Goal: Information Seeking & Learning: Learn about a topic

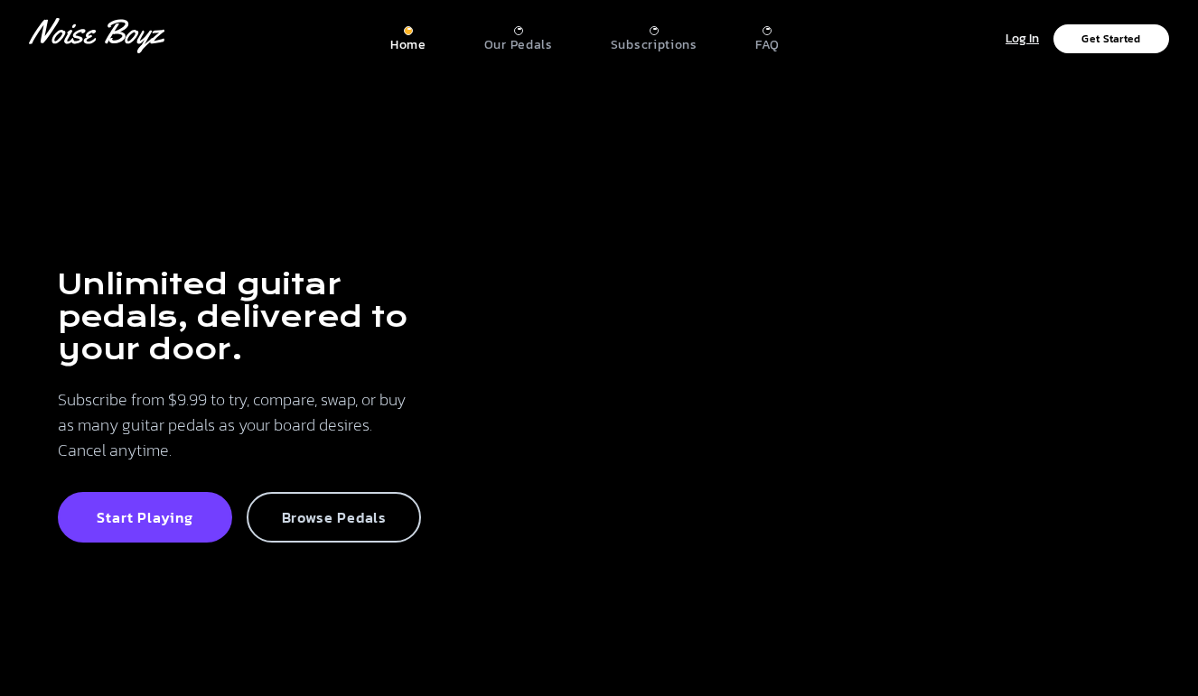
click at [327, 520] on p "Browse Pedals" at bounding box center [333, 518] width 135 height 18
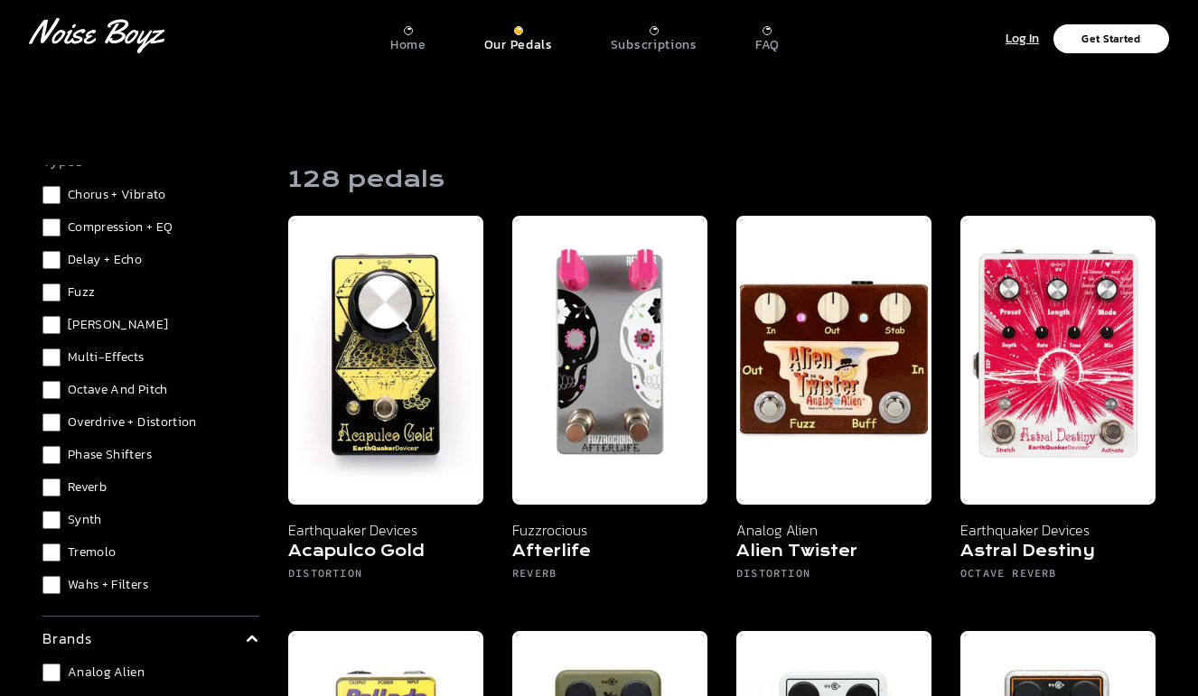
scroll to position [115, 0]
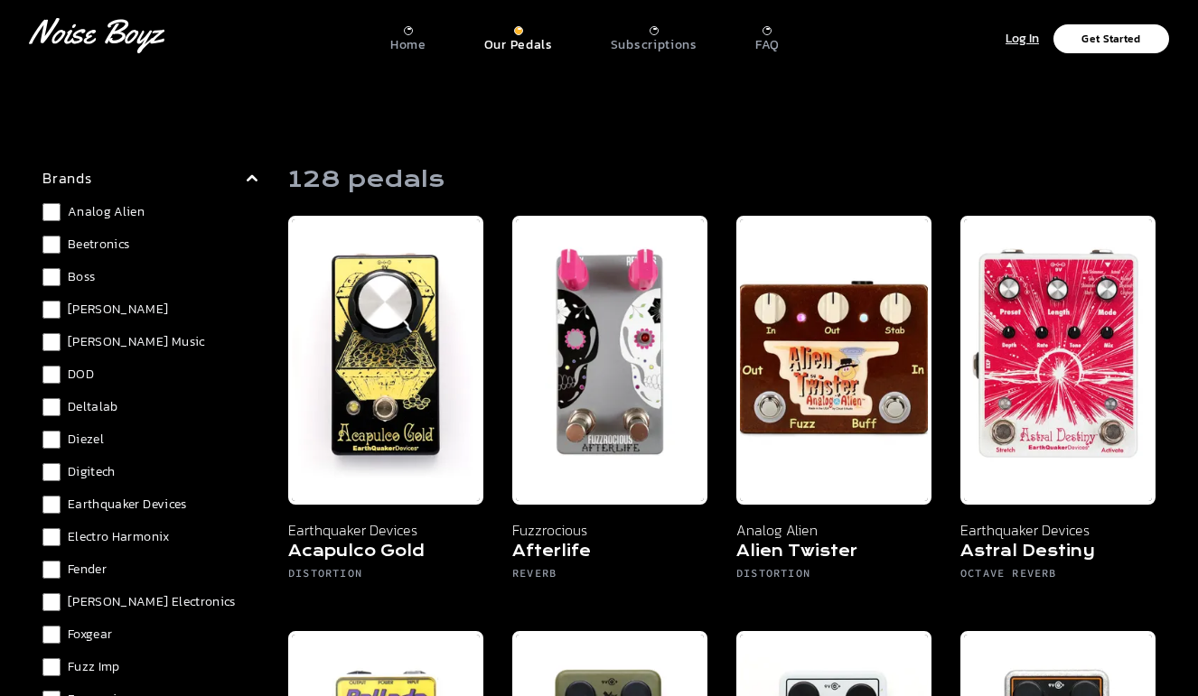
scroll to position [549, 0]
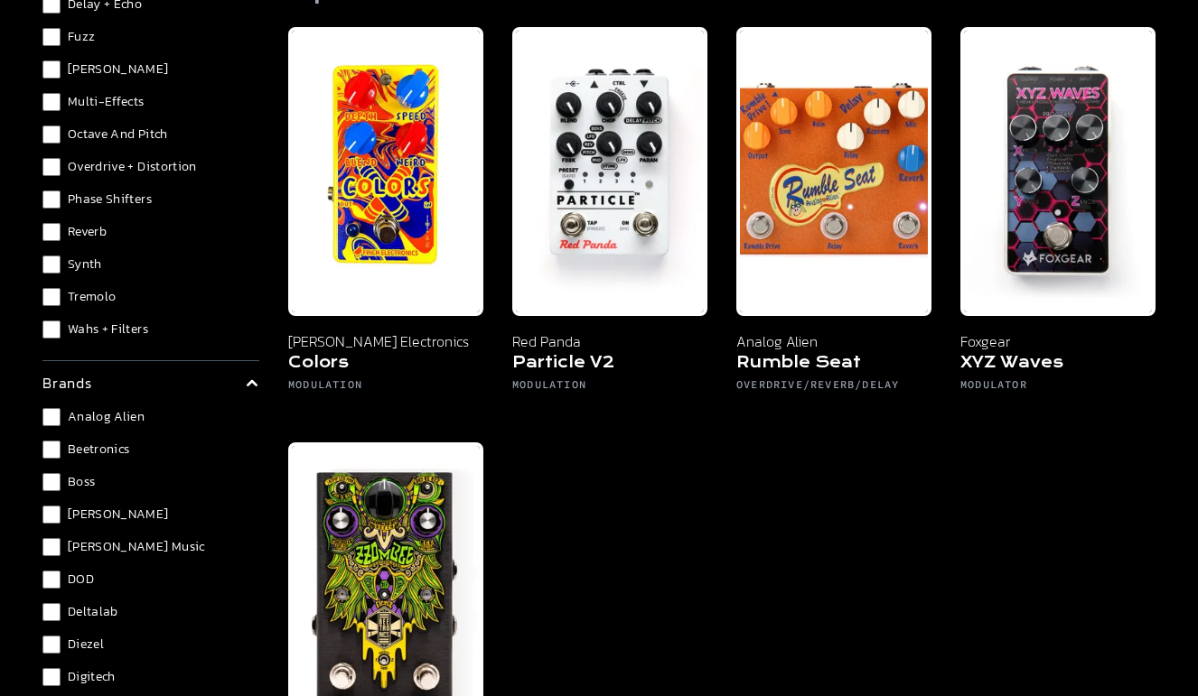
scroll to position [172, 0]
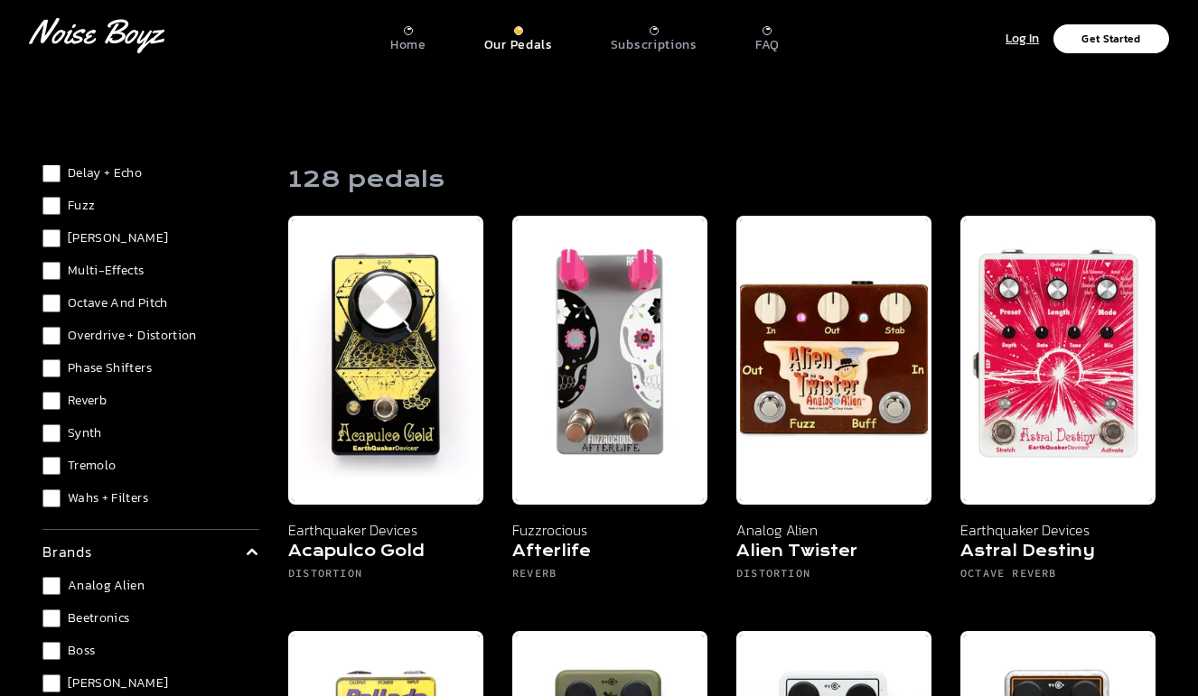
scroll to position [202, 0]
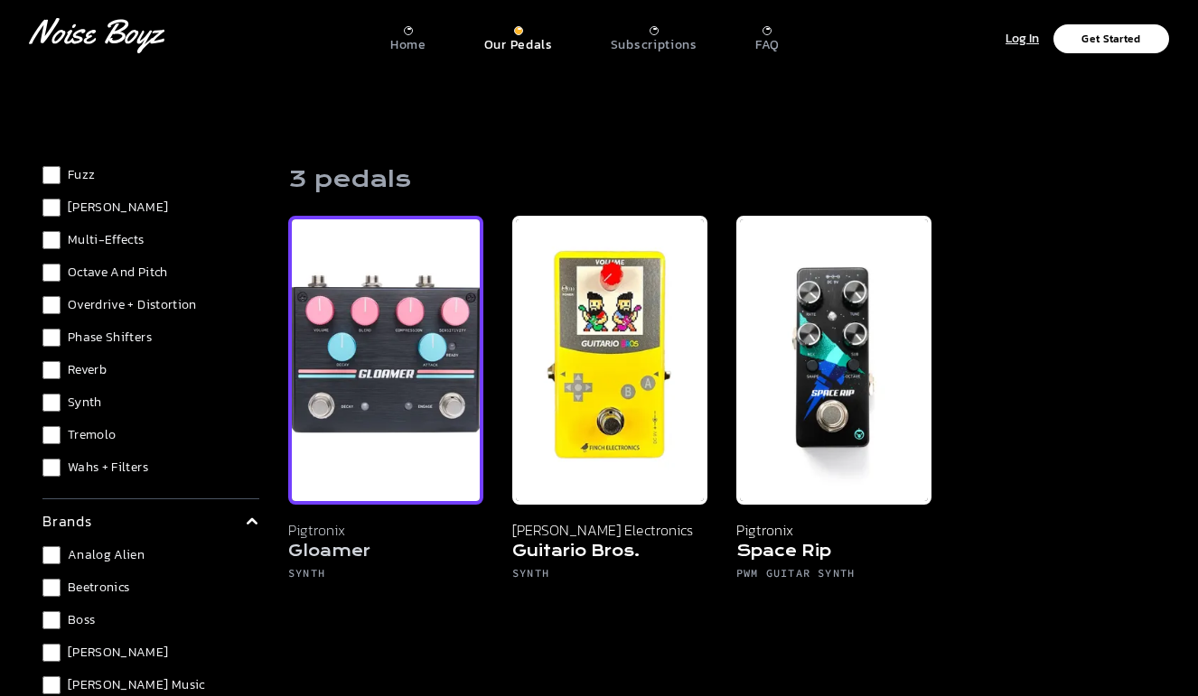
click at [408, 369] on img at bounding box center [385, 360] width 195 height 289
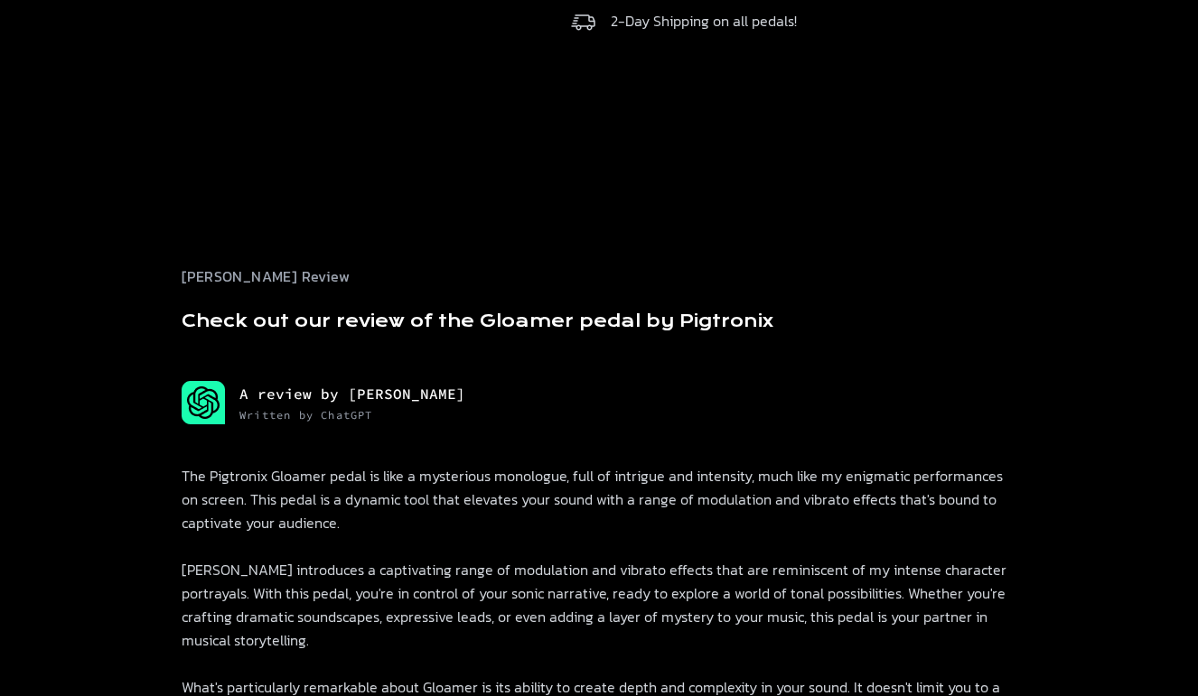
scroll to position [524, 0]
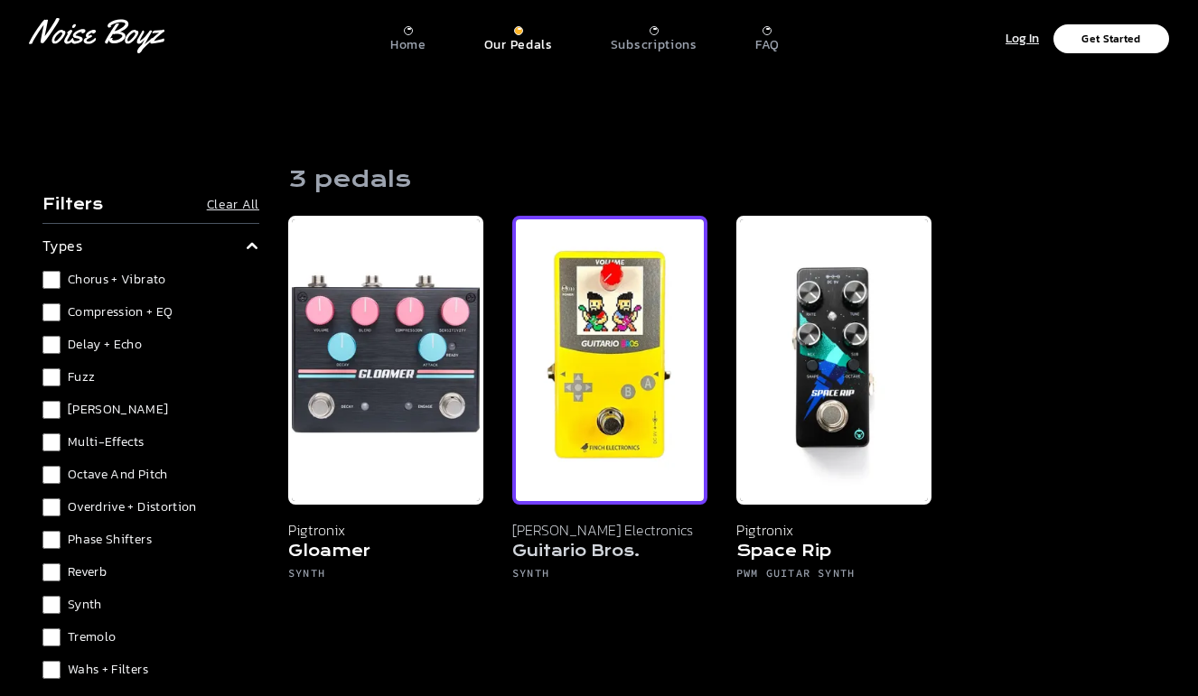
click at [627, 369] on img at bounding box center [609, 360] width 195 height 289
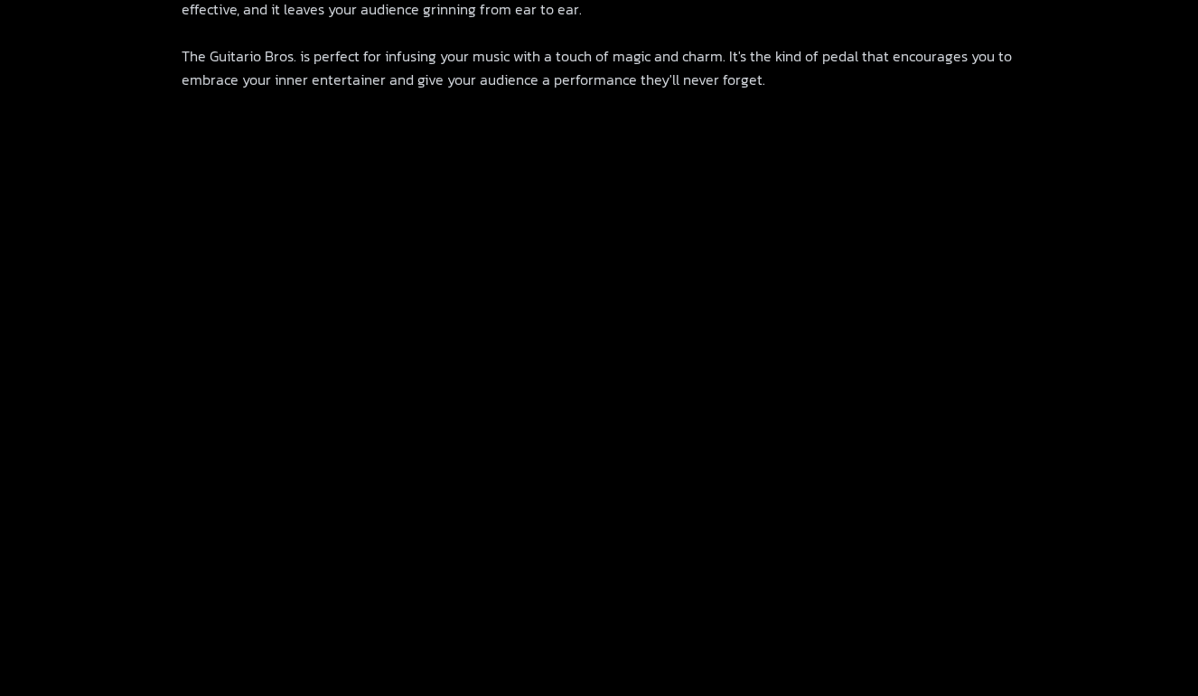
scroll to position [1293, 0]
